Goal: Transaction & Acquisition: Download file/media

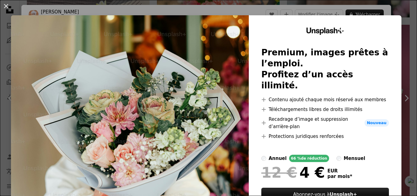
scroll to position [9, 0]
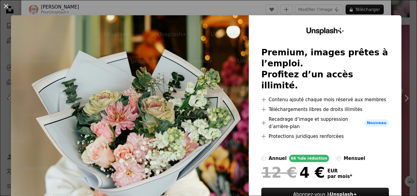
click at [395, 13] on div "An X shape Unsplash+ Premium, images prêtes à l’emploi. Profitez d’un accès ill…" at bounding box center [208, 98] width 417 height 196
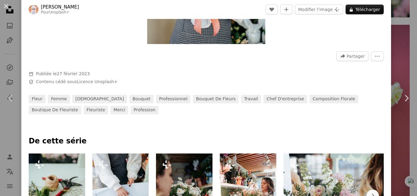
scroll to position [162, 0]
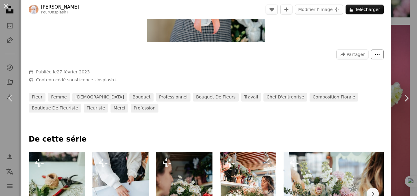
click at [376, 57] on button "More Actions" at bounding box center [377, 54] width 13 height 10
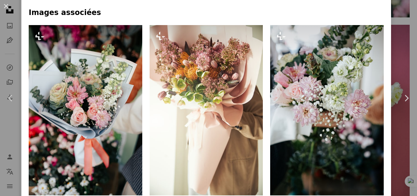
scroll to position [411, 0]
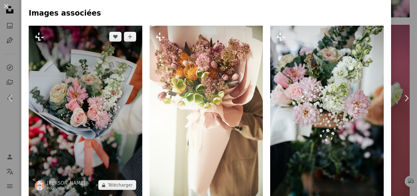
click at [86, 109] on img at bounding box center [85, 111] width 113 height 170
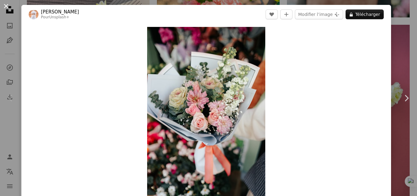
click at [3, 4] on button "An X shape" at bounding box center [5, 5] width 7 height 7
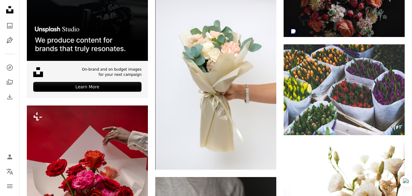
scroll to position [1831, 0]
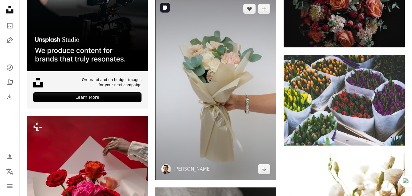
click at [248, 108] on img at bounding box center [215, 89] width 121 height 182
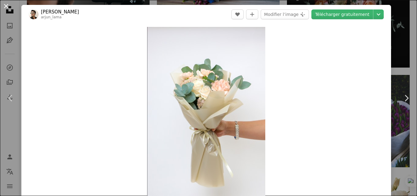
click at [7, 7] on button "An X shape" at bounding box center [5, 5] width 7 height 7
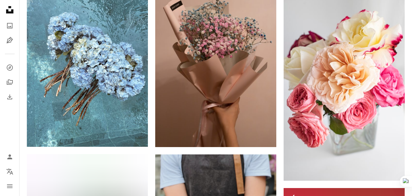
scroll to position [2339, 0]
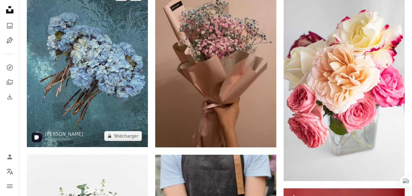
click at [114, 67] on img at bounding box center [87, 66] width 121 height 162
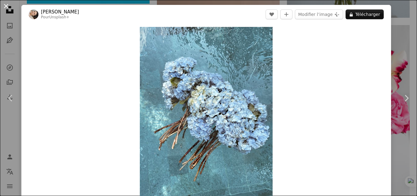
click at [7, 7] on button "An X shape" at bounding box center [5, 5] width 7 height 7
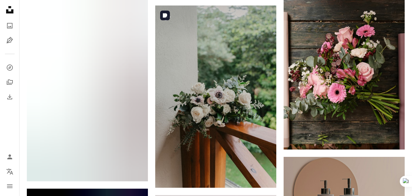
scroll to position [2826, 0]
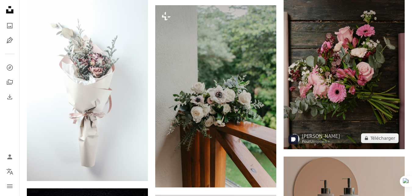
click at [365, 84] on img at bounding box center [344, 58] width 121 height 182
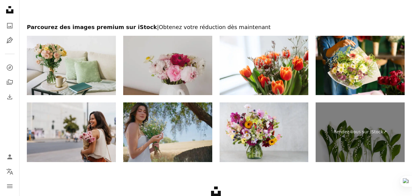
scroll to position [3747, 0]
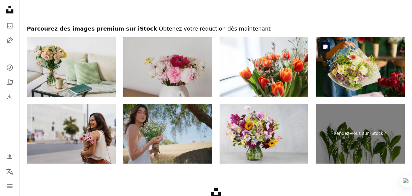
click at [360, 61] on img at bounding box center [360, 66] width 89 height 59
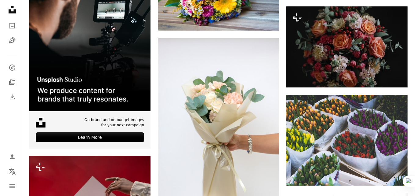
scroll to position [1789, 0]
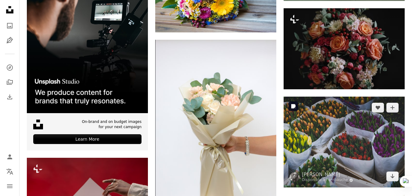
click at [324, 129] on img at bounding box center [344, 141] width 121 height 91
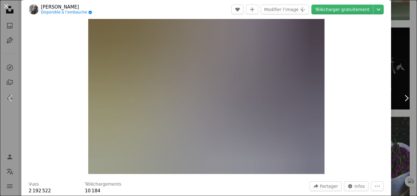
scroll to position [12, 0]
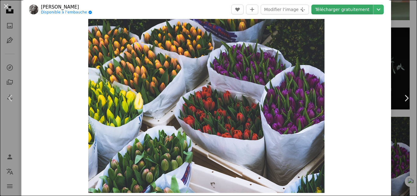
click at [343, 8] on link "Télécharger gratuitement" at bounding box center [342, 10] width 62 height 10
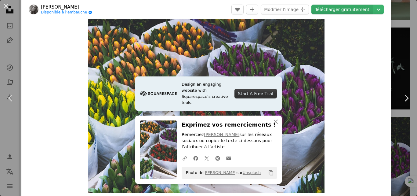
click at [326, 9] on link "Télécharger gratuitement" at bounding box center [342, 10] width 62 height 10
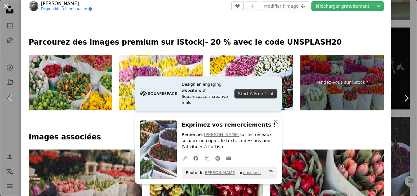
scroll to position [270, 0]
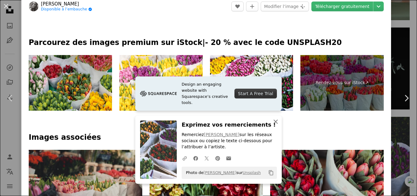
click at [272, 118] on icon "An X shape" at bounding box center [275, 121] width 7 height 7
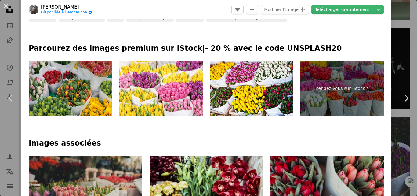
scroll to position [264, 0]
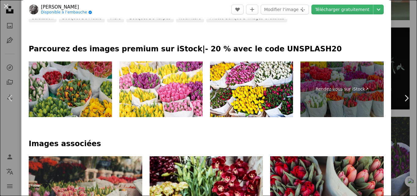
click at [58, 91] on img at bounding box center [70, 89] width 83 height 56
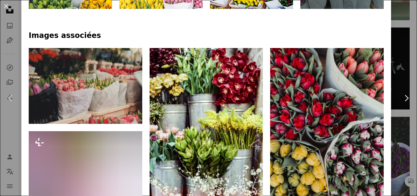
scroll to position [371, 0]
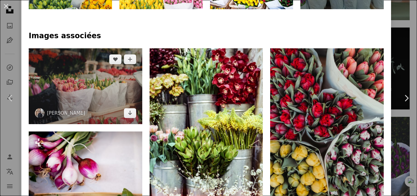
click at [95, 88] on img at bounding box center [85, 86] width 113 height 76
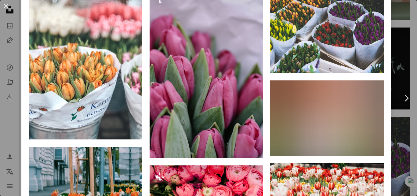
scroll to position [865, 0]
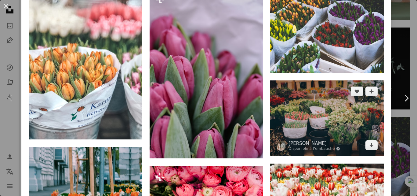
click at [344, 118] on img at bounding box center [326, 118] width 113 height 76
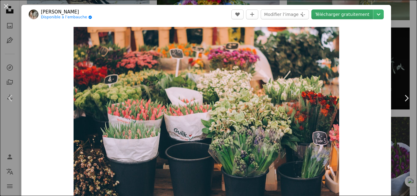
click at [340, 15] on link "Télécharger gratuitement" at bounding box center [342, 14] width 62 height 10
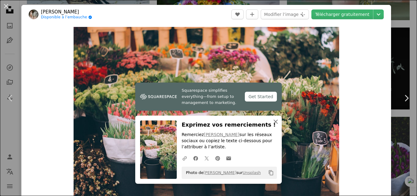
click at [272, 121] on icon "An X shape" at bounding box center [275, 121] width 7 height 7
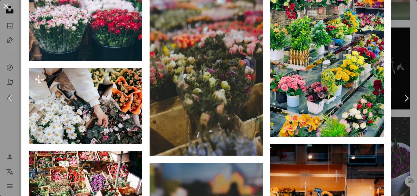
scroll to position [448, 0]
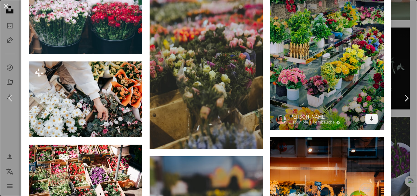
click at [310, 87] on img at bounding box center [326, 54] width 113 height 151
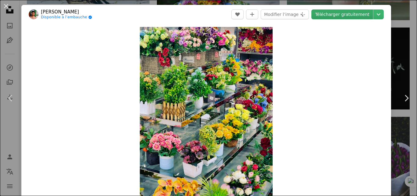
click at [340, 15] on link "Télécharger gratuitement" at bounding box center [342, 14] width 62 height 10
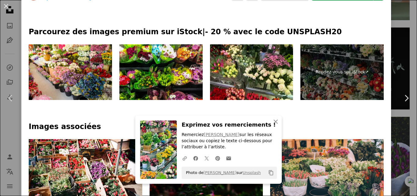
scroll to position [269, 0]
click at [275, 121] on icon "An X shape" at bounding box center [275, 121] width 7 height 7
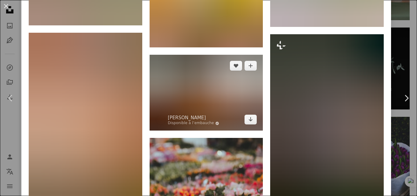
scroll to position [635, 0]
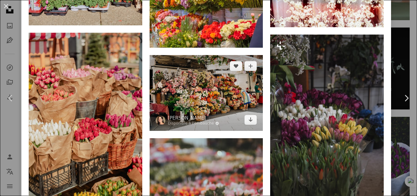
click at [177, 92] on img at bounding box center [205, 93] width 113 height 76
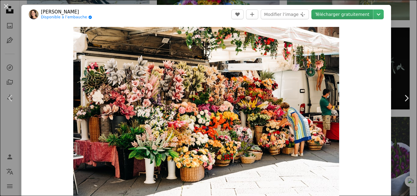
click at [342, 13] on link "Télécharger gratuitement" at bounding box center [342, 14] width 62 height 10
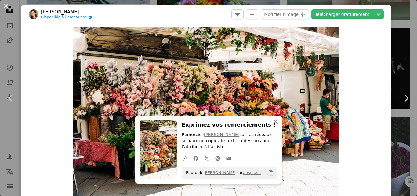
click at [273, 121] on icon "button" at bounding box center [275, 121] width 4 height 4
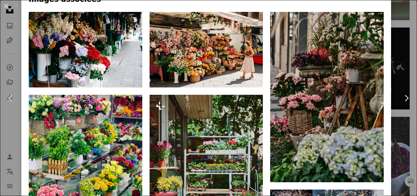
scroll to position [427, 0]
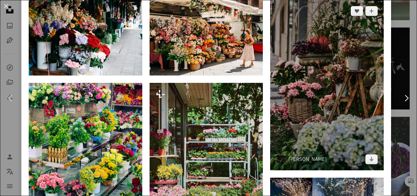
click at [330, 106] on img at bounding box center [326, 85] width 113 height 170
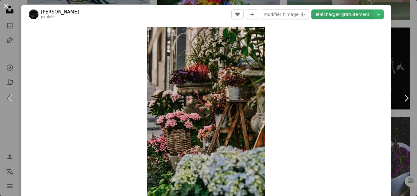
click at [338, 16] on link "Télécharger gratuitement" at bounding box center [342, 14] width 62 height 10
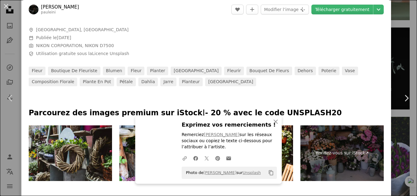
scroll to position [216, 0]
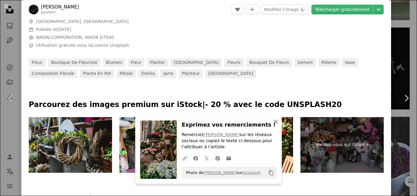
click at [274, 119] on icon "An X shape" at bounding box center [275, 121] width 7 height 7
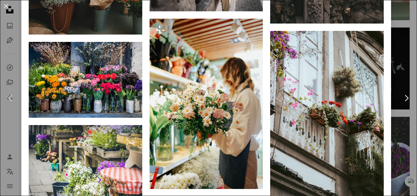
scroll to position [1137, 0]
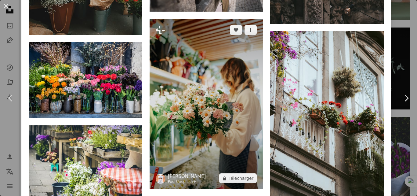
click at [201, 124] on img at bounding box center [205, 104] width 113 height 170
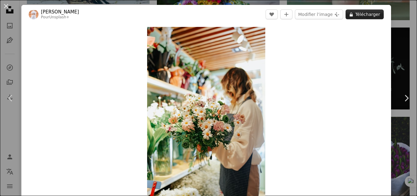
click at [358, 14] on button "A lock Télécharger" at bounding box center [364, 14] width 38 height 10
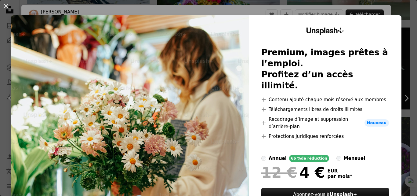
click at [380, 15] on div "An X shape Unsplash+ Premium, images prêtes à l’emploi. Profitez d’un accès ill…" at bounding box center [208, 98] width 417 height 196
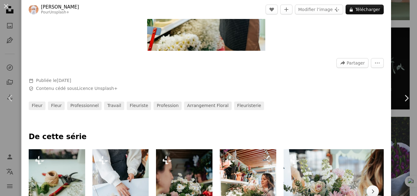
scroll to position [151, 0]
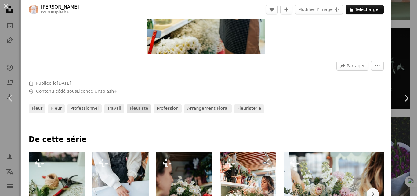
click at [128, 108] on link "fleuriste" at bounding box center [139, 108] width 24 height 9
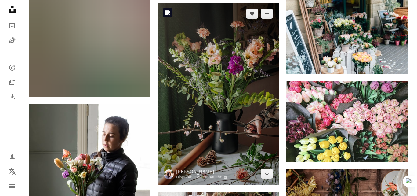
scroll to position [325, 0]
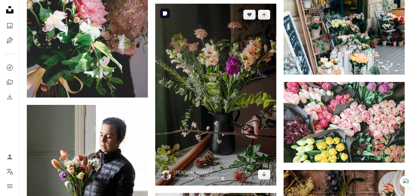
click at [221, 163] on img at bounding box center [215, 95] width 121 height 182
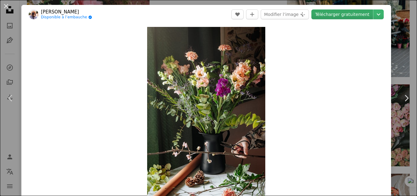
click at [340, 13] on link "Télécharger gratuitement" at bounding box center [342, 14] width 62 height 10
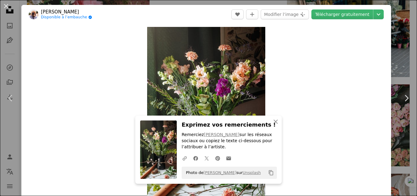
click at [400, 51] on div "An X shape Chevron left Chevron right An X shape Fermer Exprimez vos remercieme…" at bounding box center [208, 98] width 417 height 196
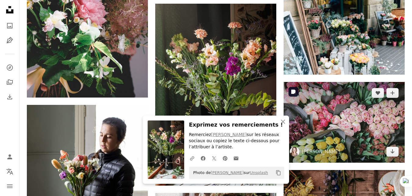
click at [311, 127] on img at bounding box center [344, 122] width 121 height 81
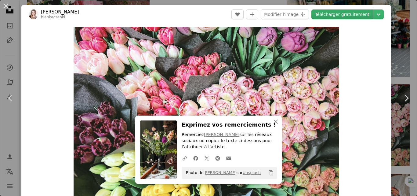
click at [342, 11] on link "Télécharger gratuitement" at bounding box center [342, 14] width 62 height 10
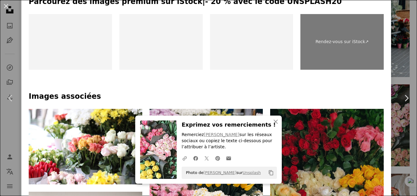
scroll to position [327, 0]
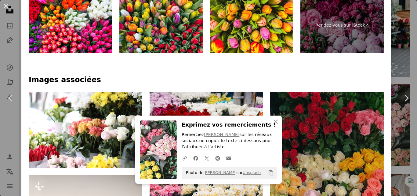
click at [396, 61] on div "An X shape Chevron left Chevron right An X shape Fermer Exprimez vos remercieme…" at bounding box center [208, 98] width 417 height 196
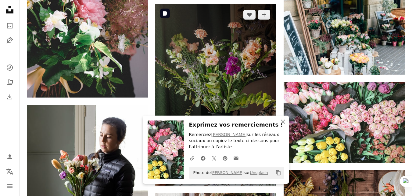
click at [247, 48] on img at bounding box center [215, 95] width 121 height 182
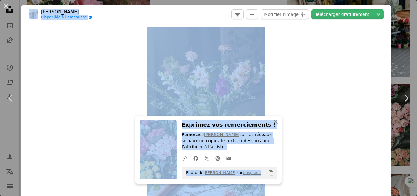
drag, startPoint x: 247, startPoint y: 48, endPoint x: 281, endPoint y: -26, distance: 82.0
click at [82, 105] on div "Zoom in" at bounding box center [205, 115] width 369 height 183
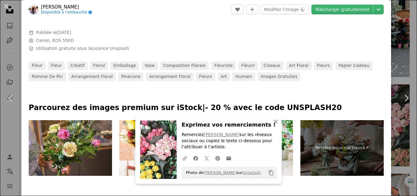
scroll to position [289, 0]
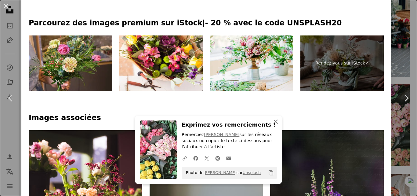
click at [272, 120] on icon "An X shape" at bounding box center [275, 121] width 7 height 7
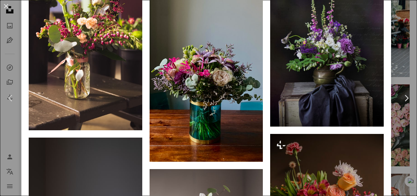
scroll to position [461, 0]
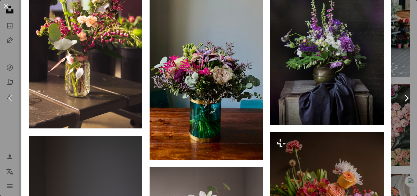
click at [395, 74] on link "Chevron right" at bounding box center [405, 98] width 21 height 59
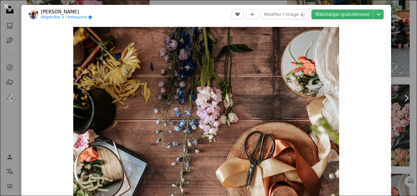
click at [6, 9] on button "An X shape" at bounding box center [5, 5] width 7 height 7
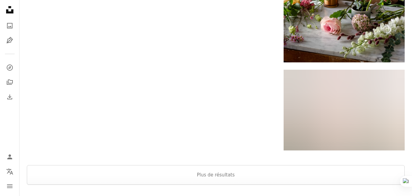
scroll to position [990, 0]
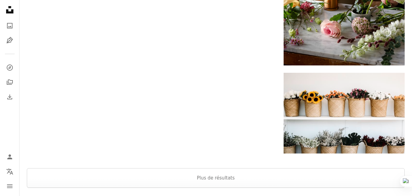
scroll to position [976, 0]
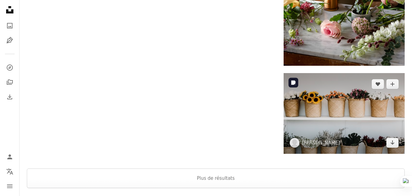
click at [342, 91] on img at bounding box center [344, 113] width 121 height 81
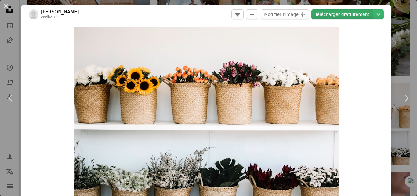
click at [342, 15] on link "Télécharger gratuitement" at bounding box center [342, 14] width 62 height 10
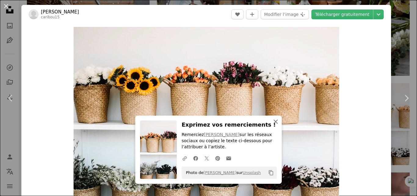
click at [274, 122] on icon "button" at bounding box center [275, 121] width 4 height 4
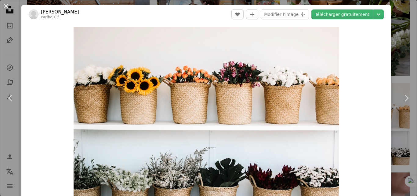
click at [394, 47] on div "An X shape Chevron left Chevron right [PERSON_NAME] caribou15 A heart A plus si…" at bounding box center [208, 98] width 417 height 196
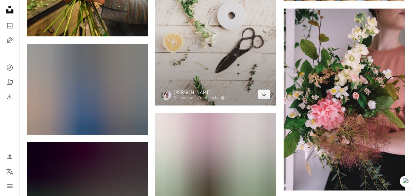
scroll to position [1128, 0]
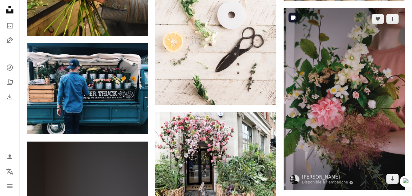
click at [354, 117] on img at bounding box center [344, 99] width 121 height 182
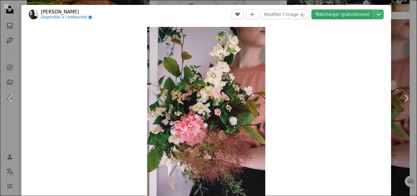
click at [340, 15] on link "Télécharger gratuitement" at bounding box center [342, 14] width 62 height 10
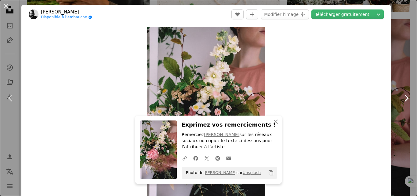
click at [401, 116] on link "Chevron right" at bounding box center [405, 98] width 21 height 59
click at [395, 74] on link "Chevron right" at bounding box center [405, 98] width 21 height 59
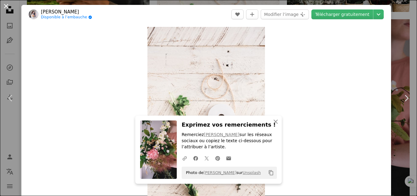
click at [6, 6] on button "An X shape" at bounding box center [5, 5] width 7 height 7
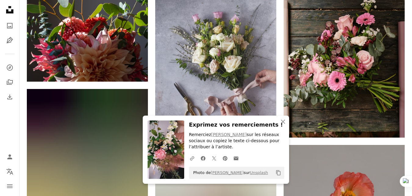
scroll to position [1390, 0]
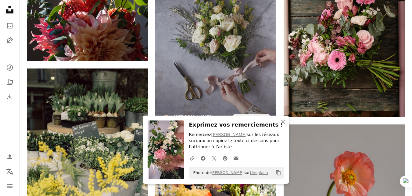
click at [219, 65] on img at bounding box center [215, 39] width 121 height 182
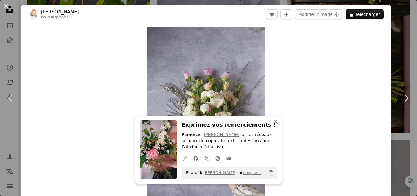
click at [273, 122] on icon "button" at bounding box center [275, 121] width 4 height 4
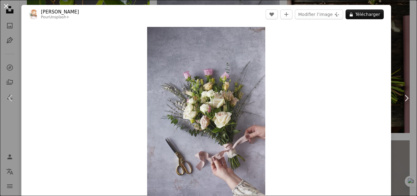
click at [10, 9] on button "An X shape" at bounding box center [5, 5] width 7 height 7
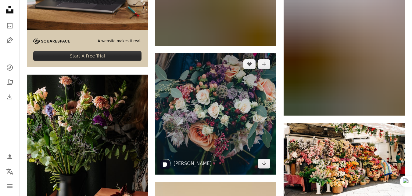
scroll to position [1740, 0]
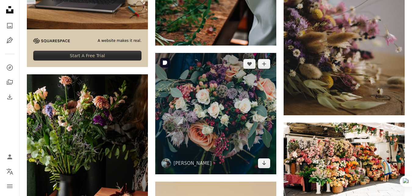
click at [215, 93] on img at bounding box center [215, 113] width 121 height 121
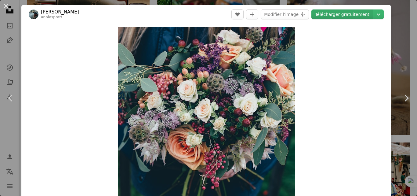
click at [349, 16] on link "Télécharger gratuitement" at bounding box center [342, 14] width 62 height 10
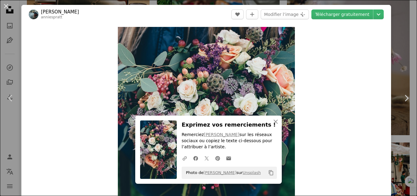
click at [394, 54] on div "An X shape Chevron left Chevron right An X shape Fermer Exprimez vos remercieme…" at bounding box center [208, 98] width 417 height 196
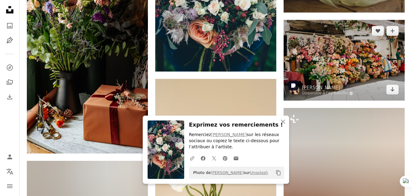
scroll to position [1882, 0]
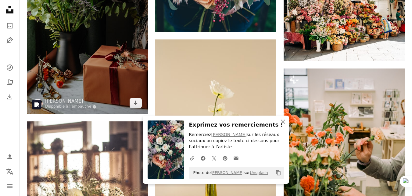
click at [88, 72] on img at bounding box center [87, 23] width 121 height 182
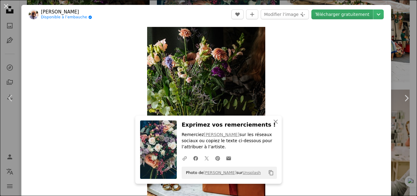
click at [336, 11] on link "Télécharger gratuitement" at bounding box center [342, 14] width 62 height 10
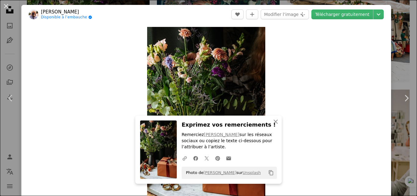
click at [403, 52] on div "An X shape Chevron left Chevron right An X shape Fermer Exprimez vos remercieme…" at bounding box center [208, 98] width 417 height 196
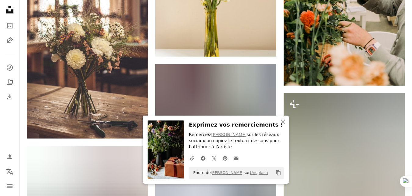
scroll to position [2053, 0]
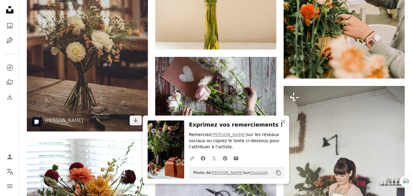
click at [72, 52] on img at bounding box center [87, 40] width 121 height 182
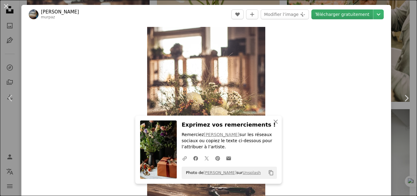
click at [349, 14] on link "Télécharger gratuitement" at bounding box center [342, 14] width 62 height 10
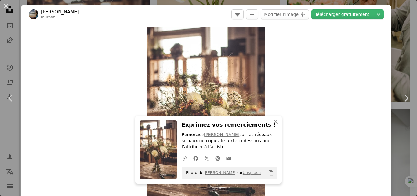
click at [399, 58] on div "An X shape Chevron left Chevron right An X shape Fermer Exprimez vos remercieme…" at bounding box center [208, 98] width 417 height 196
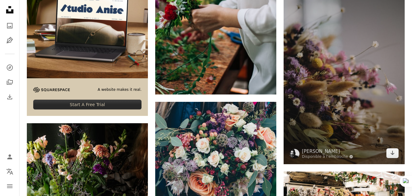
click at [286, 106] on img at bounding box center [344, 73] width 121 height 182
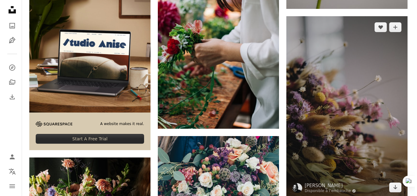
scroll to position [1647, 0]
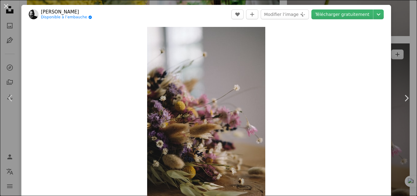
drag, startPoint x: 393, startPoint y: 42, endPoint x: 355, endPoint y: 18, distance: 45.1
click at [393, 42] on div "An X shape Chevron left Chevron right [PERSON_NAME] Disponible à l’embauche A c…" at bounding box center [208, 98] width 417 height 196
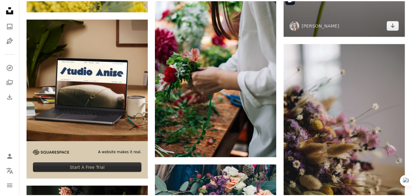
scroll to position [1657, 0]
